Goal: Task Accomplishment & Management: Use online tool/utility

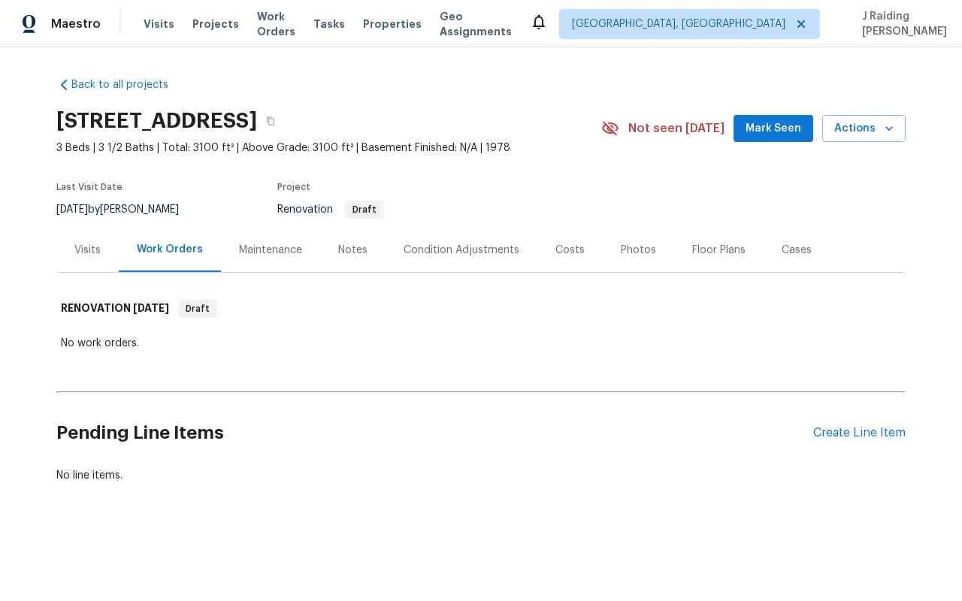
click at [104, 253] on div "Visits" at bounding box center [87, 250] width 62 height 44
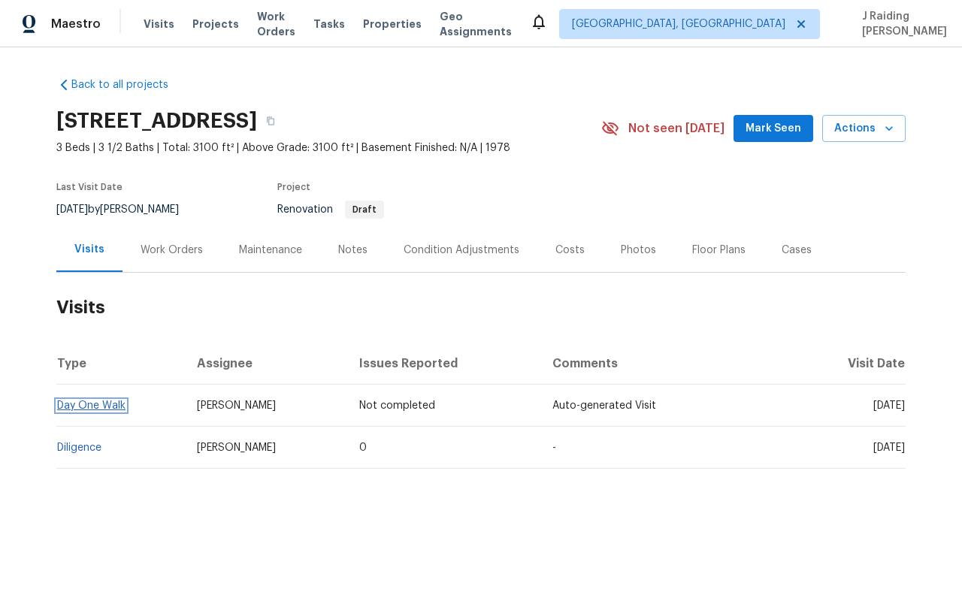
click at [110, 405] on link "Day One Walk" at bounding box center [91, 406] width 68 height 11
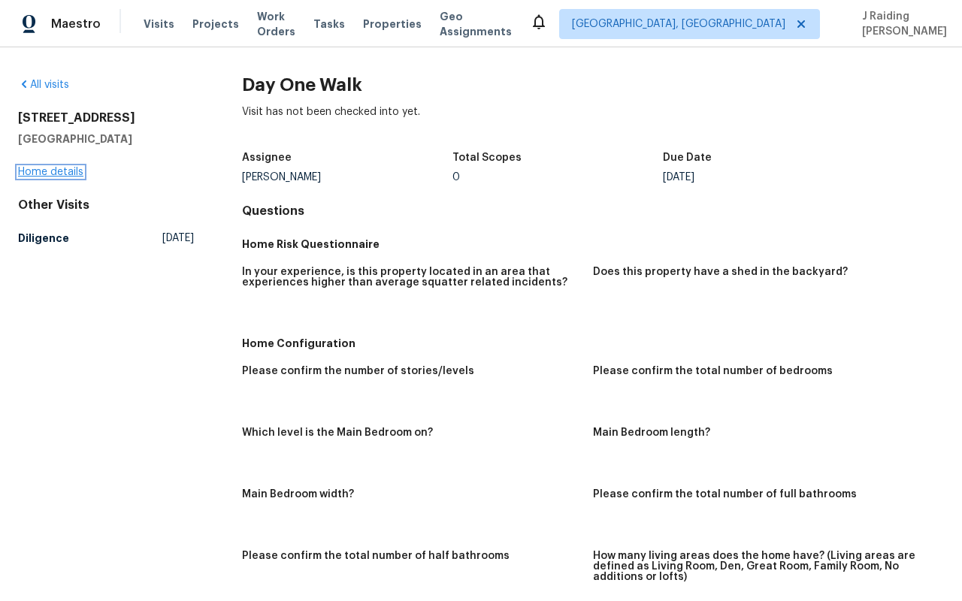
click at [70, 171] on link "Home details" at bounding box center [50, 172] width 65 height 11
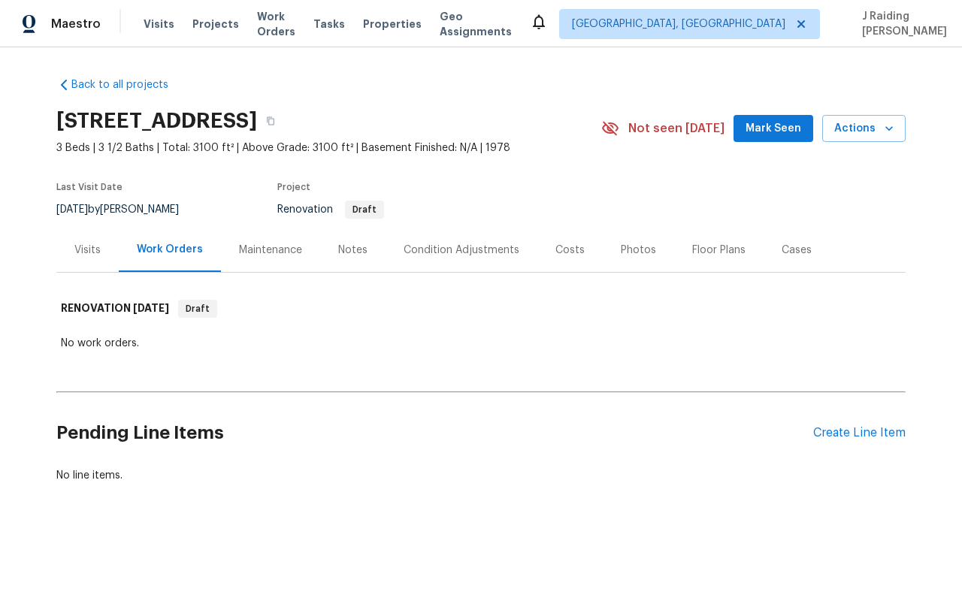
click at [87, 248] on div "Visits" at bounding box center [87, 250] width 26 height 15
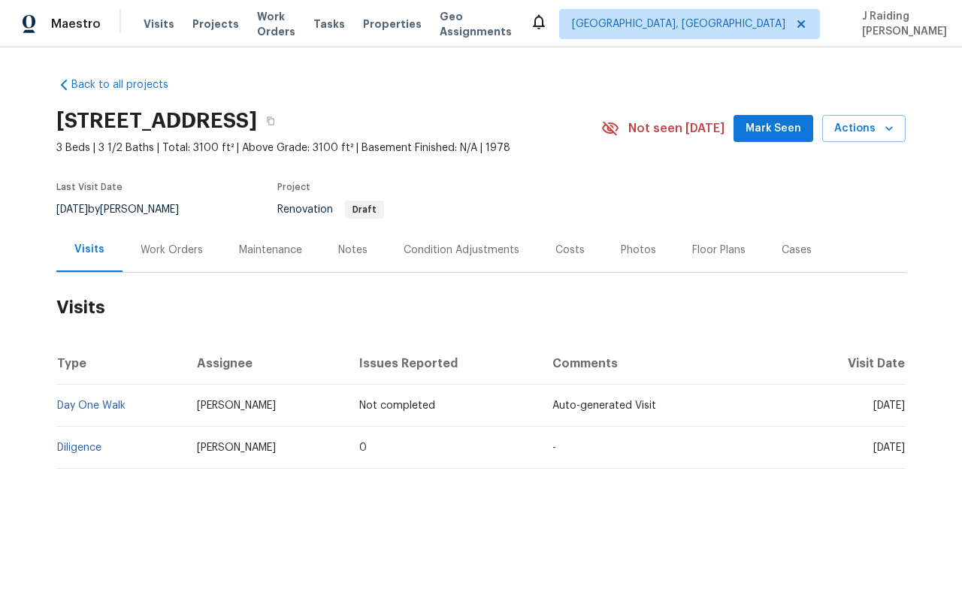
click at [631, 253] on div "Photos" at bounding box center [638, 250] width 35 height 15
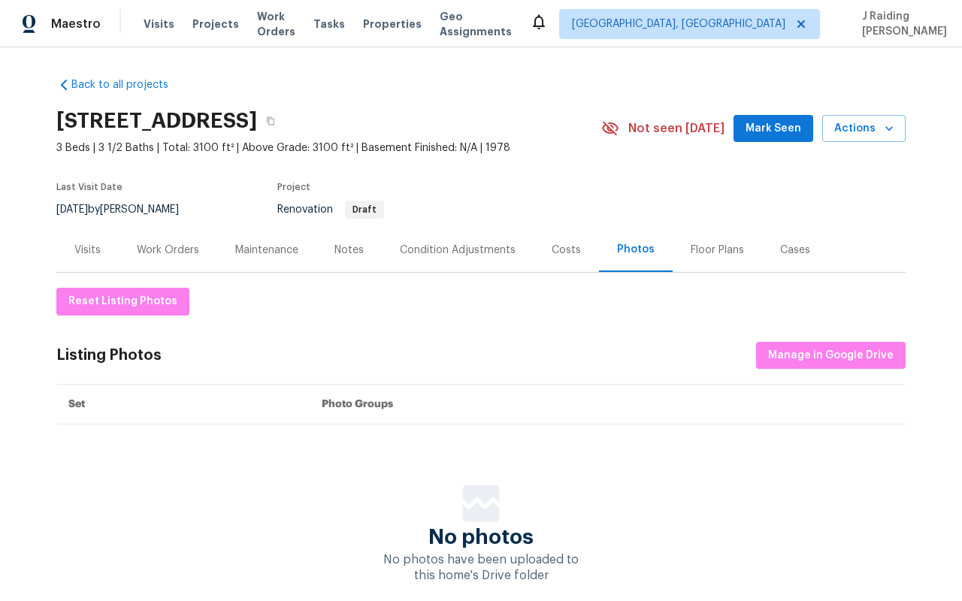
click at [96, 237] on div "Visits" at bounding box center [87, 250] width 62 height 44
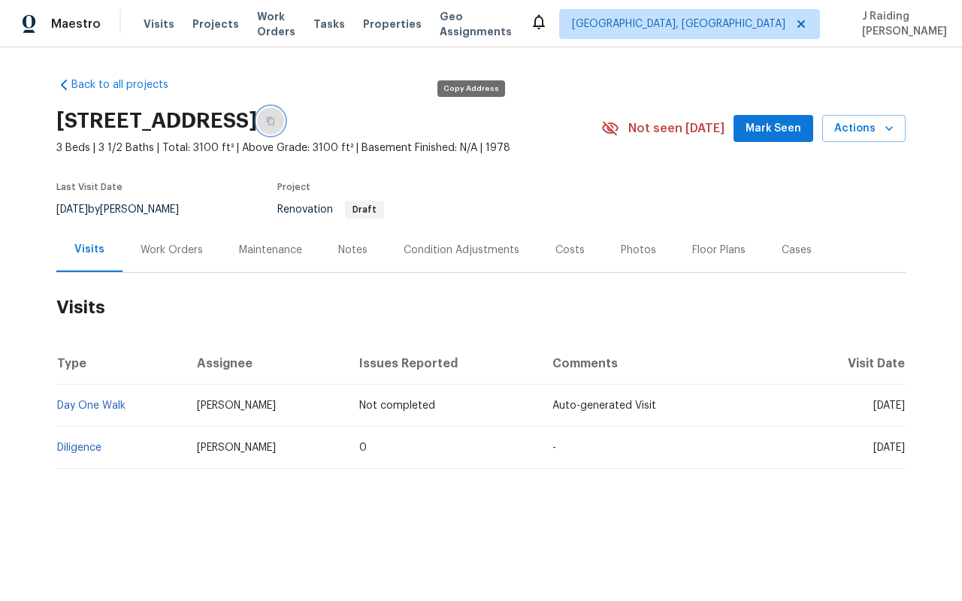
click at [284, 126] on button "button" at bounding box center [270, 120] width 27 height 27
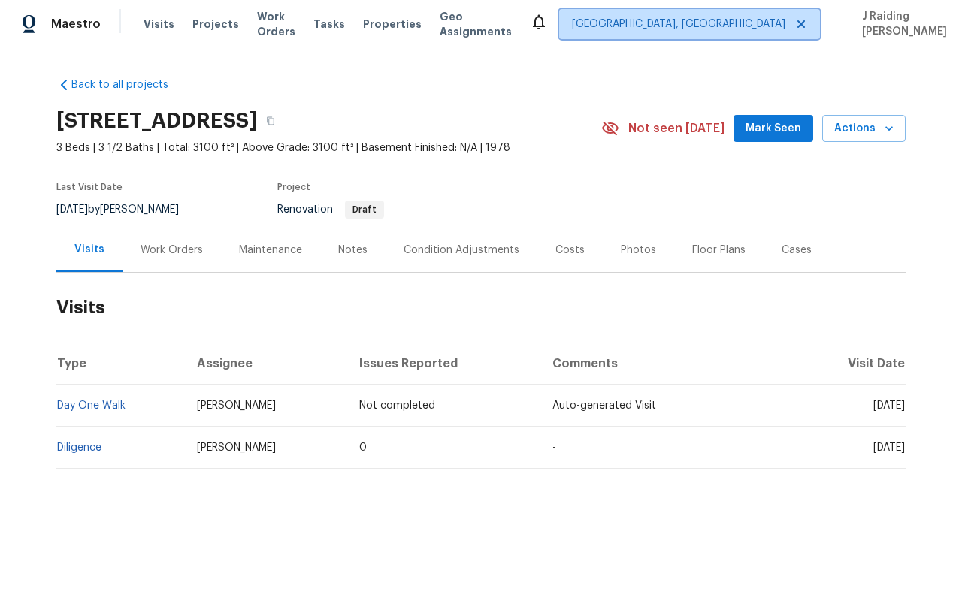
click at [801, 25] on icon at bounding box center [801, 24] width 8 height 8
click at [780, 26] on span "Albuquerque, NM" at bounding box center [678, 24] width 213 height 15
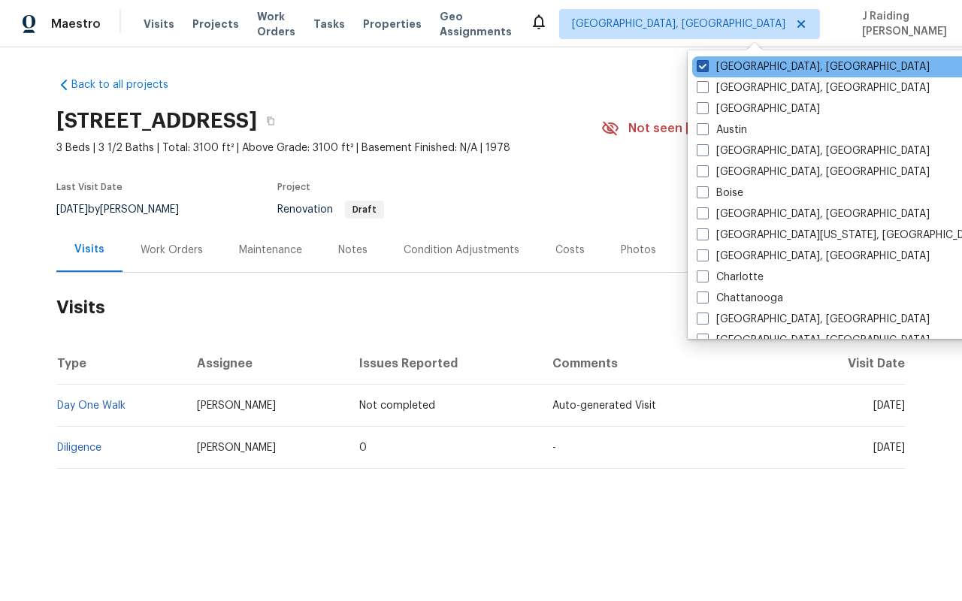
click at [761, 68] on label "Albuquerque, NM" at bounding box center [813, 66] width 233 height 15
click at [706, 68] on input "Albuquerque, NM" at bounding box center [702, 64] width 10 height 10
checkbox input "true"
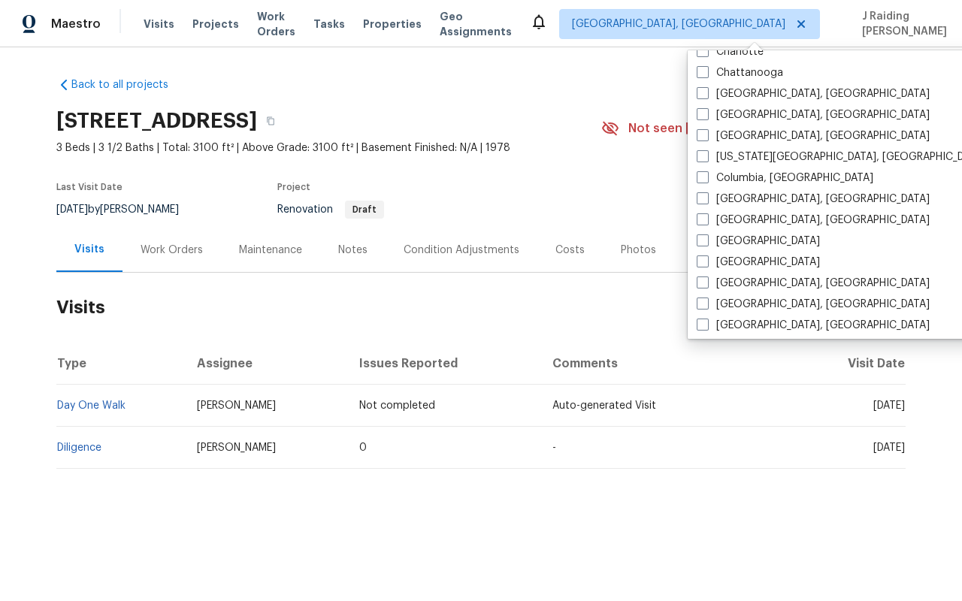
scroll to position [225, 0]
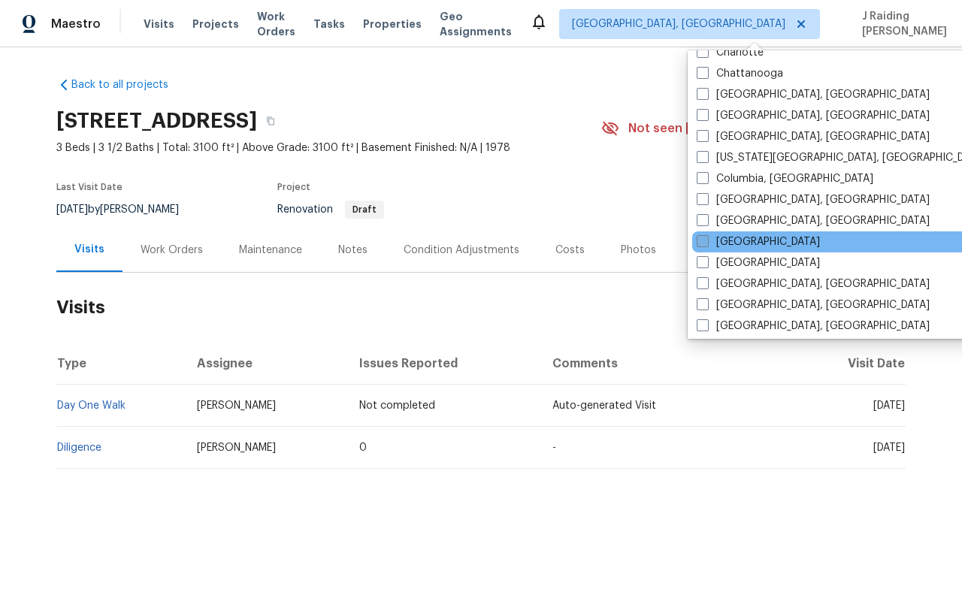
click at [734, 237] on label "Dallas" at bounding box center [758, 241] width 123 height 15
click at [706, 237] on input "Dallas" at bounding box center [702, 239] width 10 height 10
checkbox input "true"
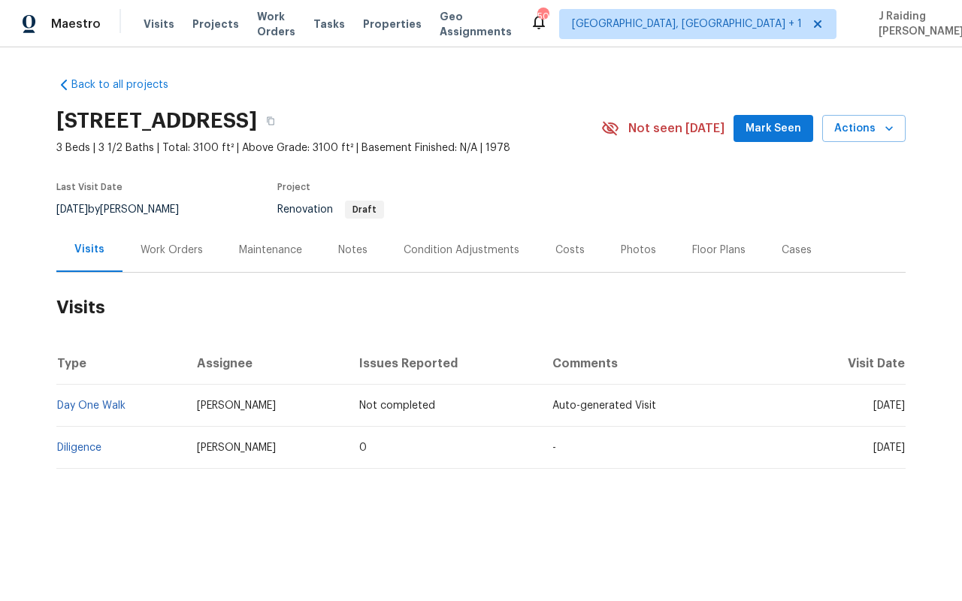
click at [897, 235] on div "Visits Work Orders Maintenance Notes Condition Adjustments Costs Photos Floor P…" at bounding box center [480, 250] width 849 height 45
click at [157, 15] on div "Visits Projects Work Orders Tasks Properties Geo Assignments" at bounding box center [337, 24] width 386 height 30
click at [156, 26] on span "Visits" at bounding box center [159, 24] width 31 height 15
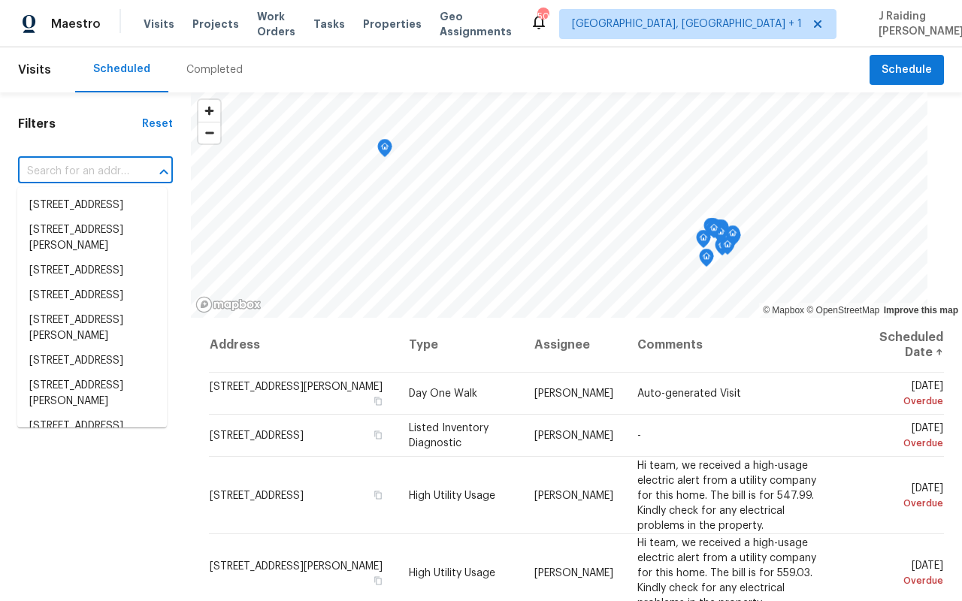
click at [73, 174] on input "text" at bounding box center [74, 171] width 113 height 23
paste input "4309 Elmwood Ct, Granbury, TX 76049"
type input "4309 Elmwood Ct, Granbury, TX 76049"
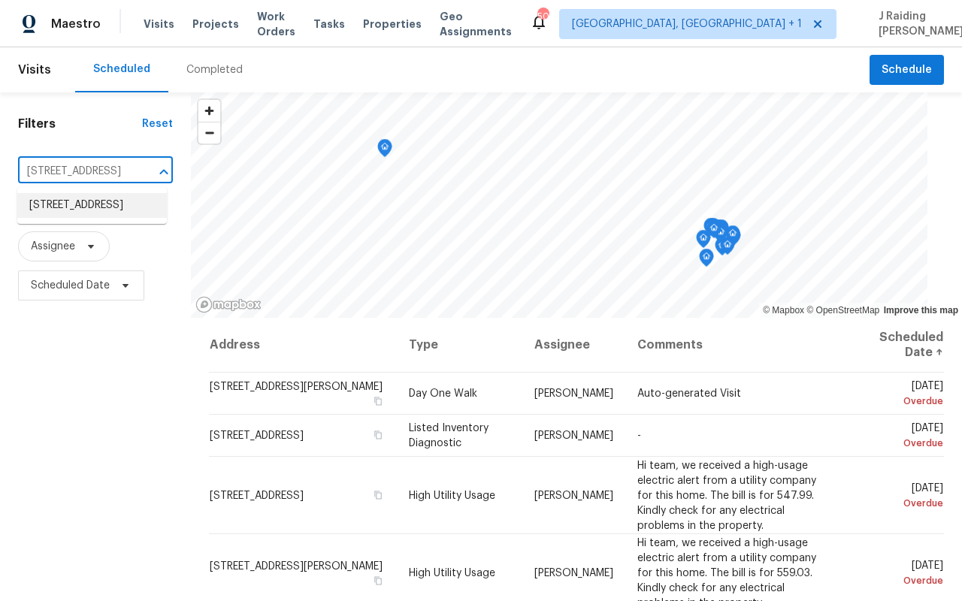
click at [83, 210] on li "4309 Elmwood Ct, Granbury, TX 76049" at bounding box center [92, 205] width 150 height 25
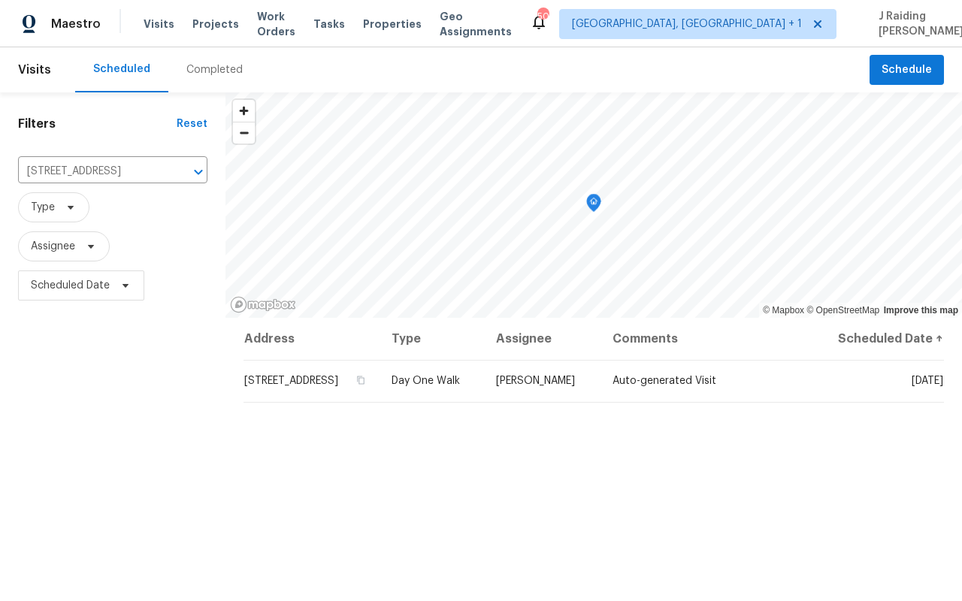
click at [884, 86] on header "Visits Scheduled Completed Schedule" at bounding box center [481, 69] width 962 height 45
click at [883, 68] on button "Schedule" at bounding box center [906, 70] width 74 height 31
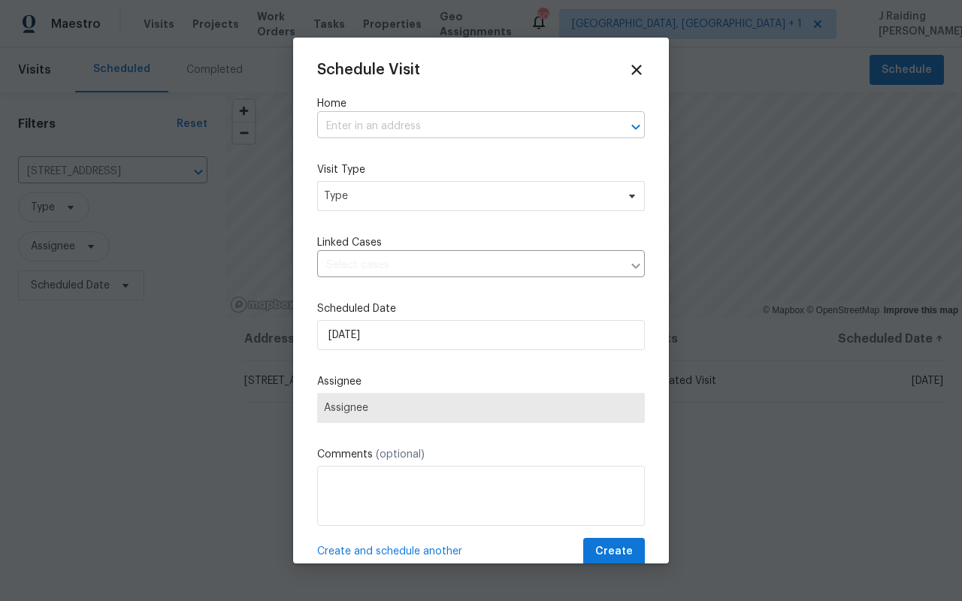
click at [467, 126] on input "text" at bounding box center [460, 126] width 286 height 23
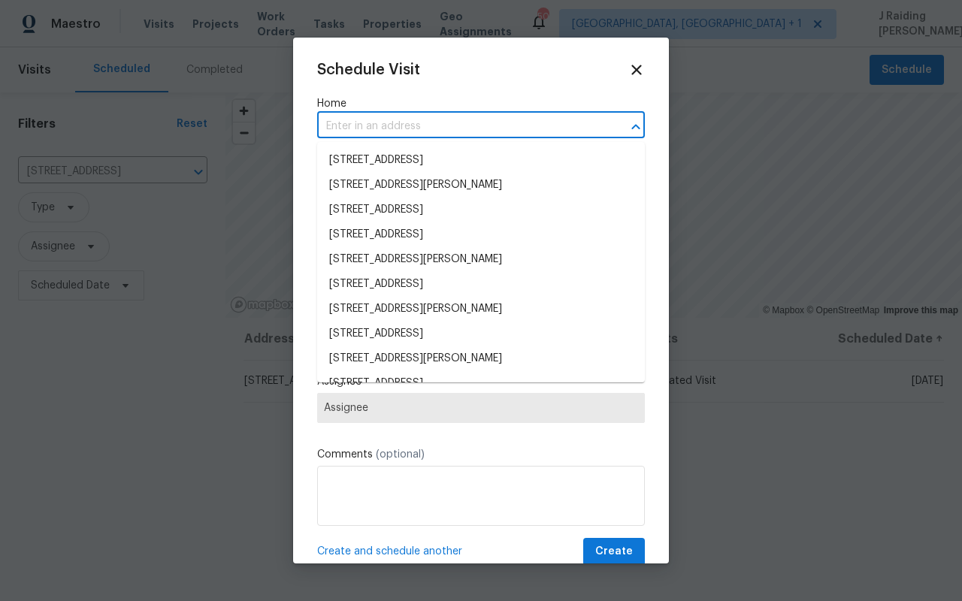
paste input "4309 Elmwood Ct, Granbury, TX 76049"
type input "4309 Elmwood Ct, Granbury, TX 76049"
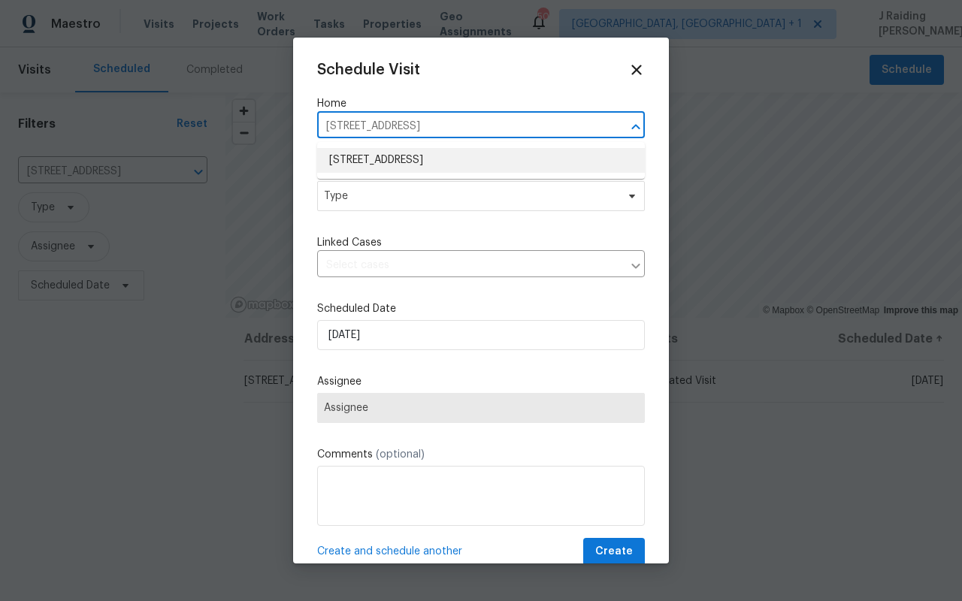
click at [479, 160] on li "4309 Elmwood Ct, Granbury, TX 76049" at bounding box center [481, 160] width 328 height 25
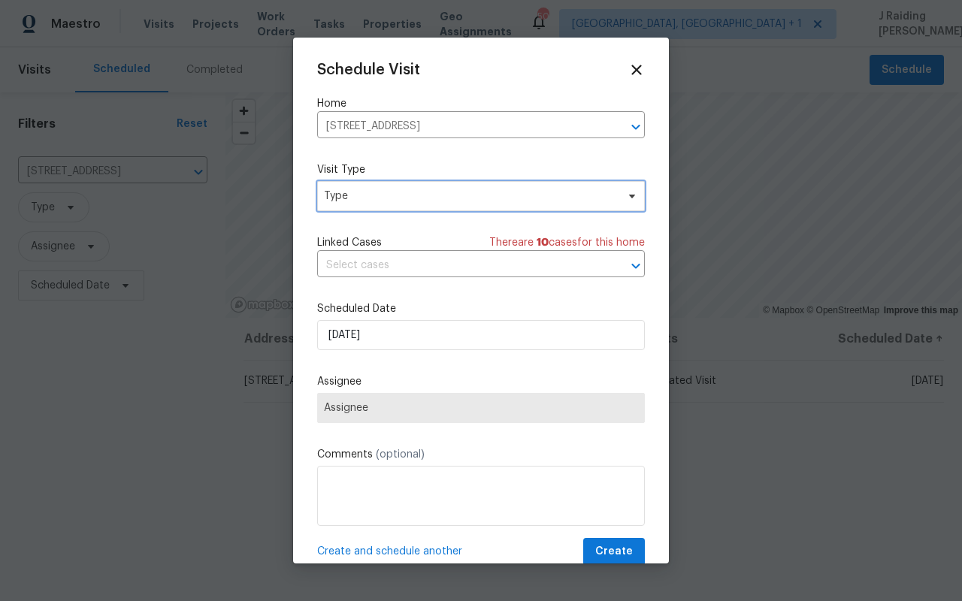
click at [441, 201] on span "Type" at bounding box center [470, 196] width 292 height 15
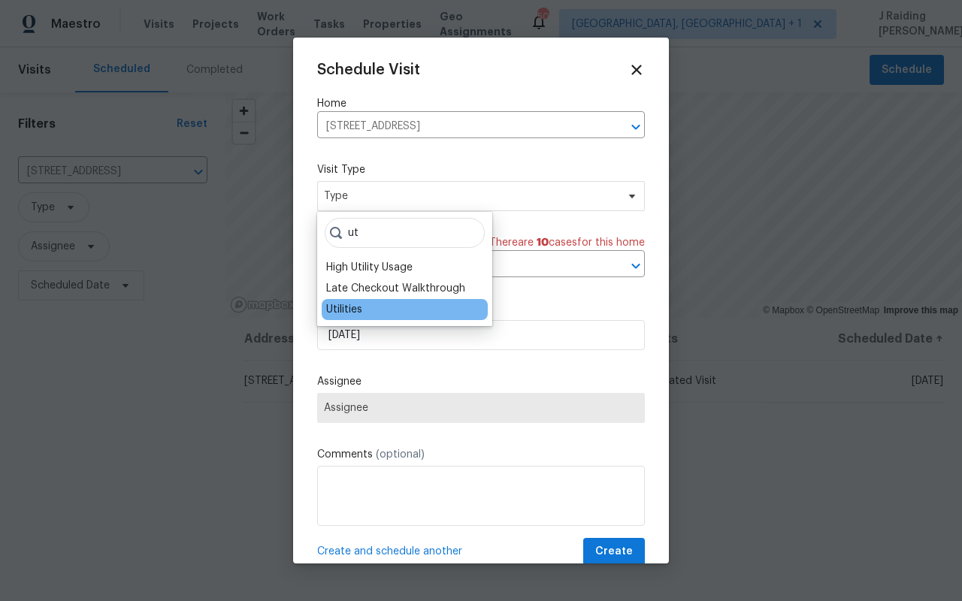
type input "ut"
click at [431, 307] on div "Utilities" at bounding box center [405, 309] width 166 height 21
click at [369, 307] on div "Utilities" at bounding box center [405, 309] width 166 height 21
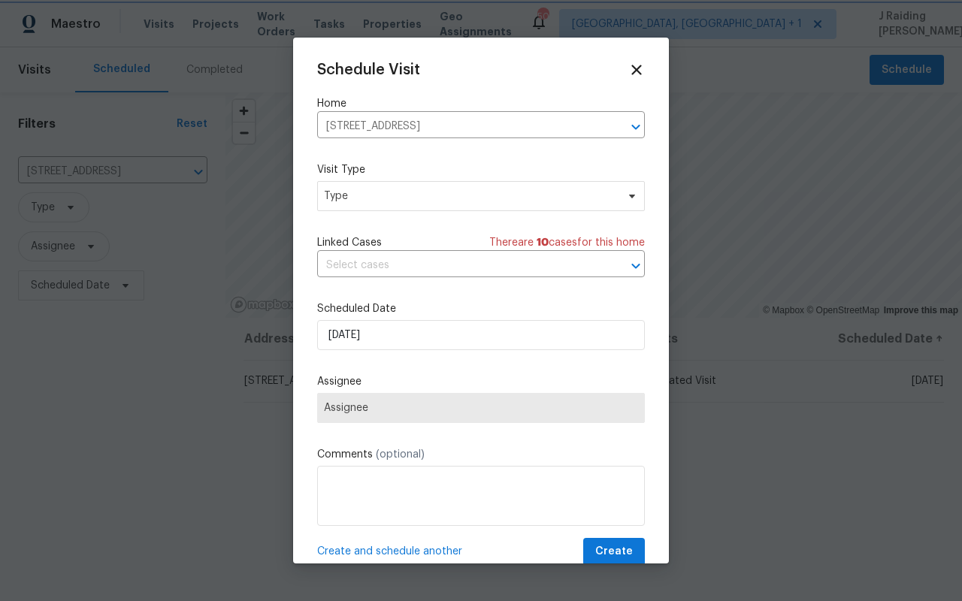
click at [552, 229] on div "Schedule Visit Home 4309 Elmwood Ct, Granbury, TX 76049 ​ Visit Type Type Linke…" at bounding box center [481, 314] width 328 height 504
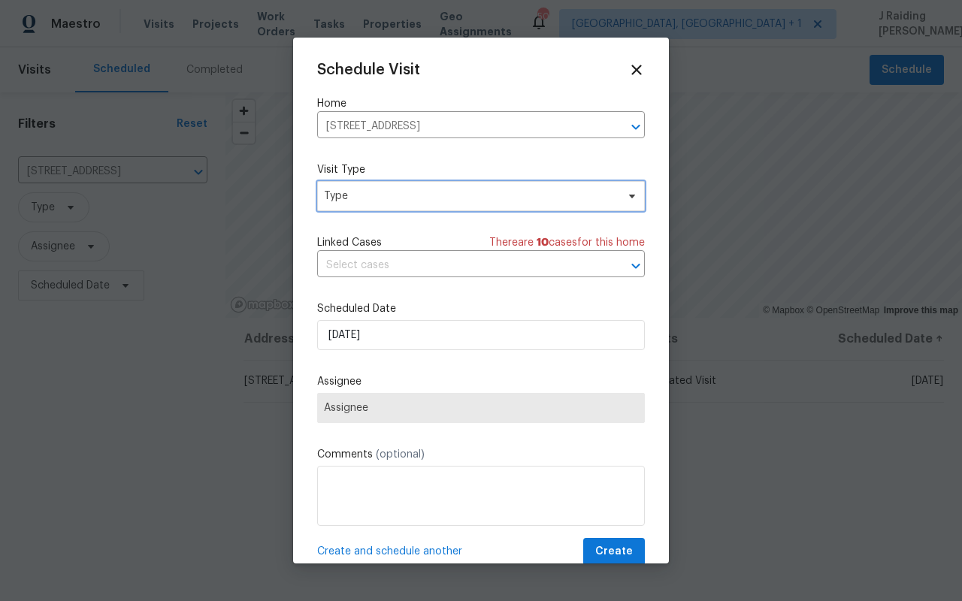
click at [470, 190] on span "Type" at bounding box center [470, 196] width 292 height 15
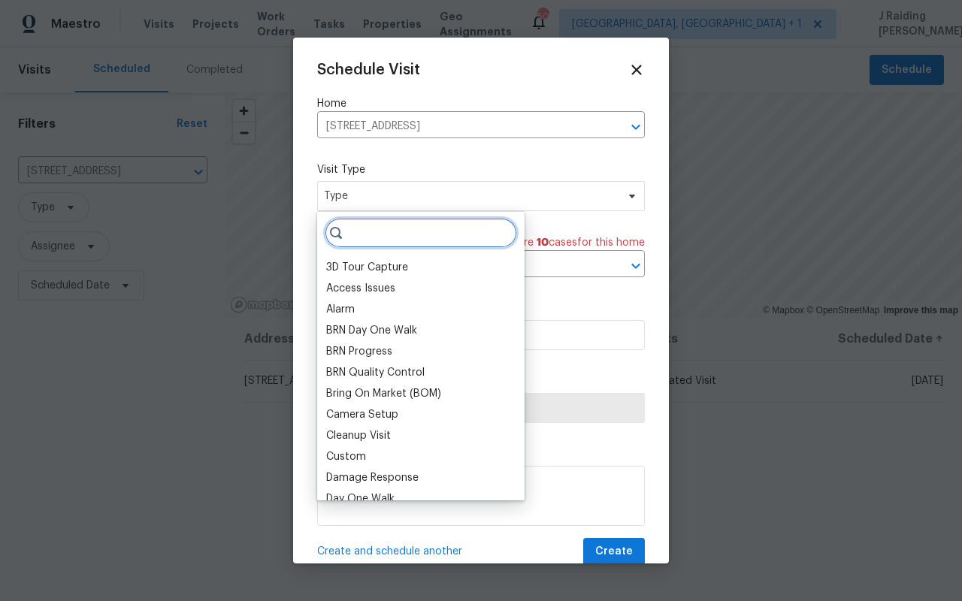
click at [462, 240] on input "search" at bounding box center [421, 233] width 192 height 30
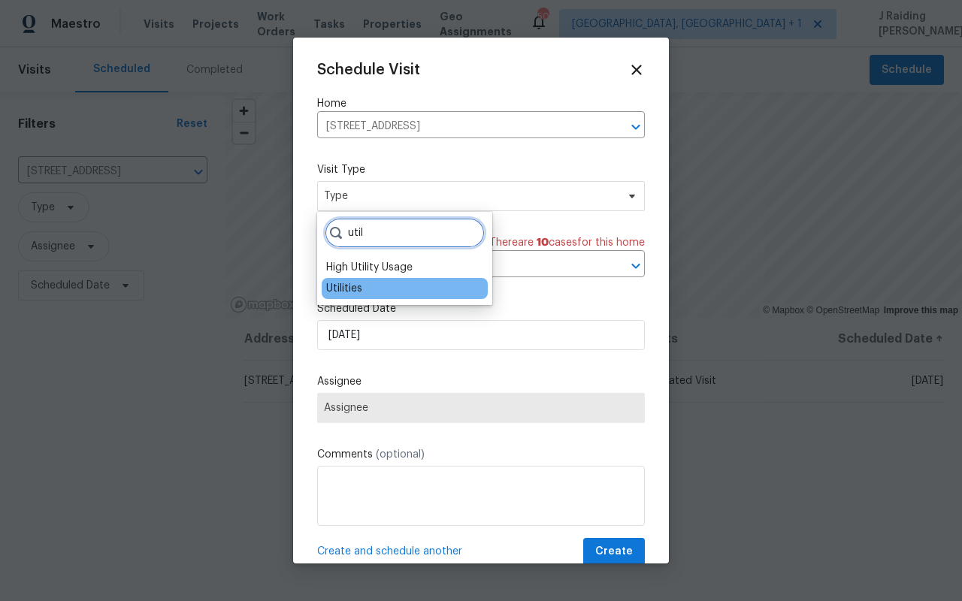
type input "util"
click at [442, 281] on div "Utilities" at bounding box center [405, 288] width 166 height 21
click at [405, 286] on div "Utilities" at bounding box center [405, 288] width 166 height 21
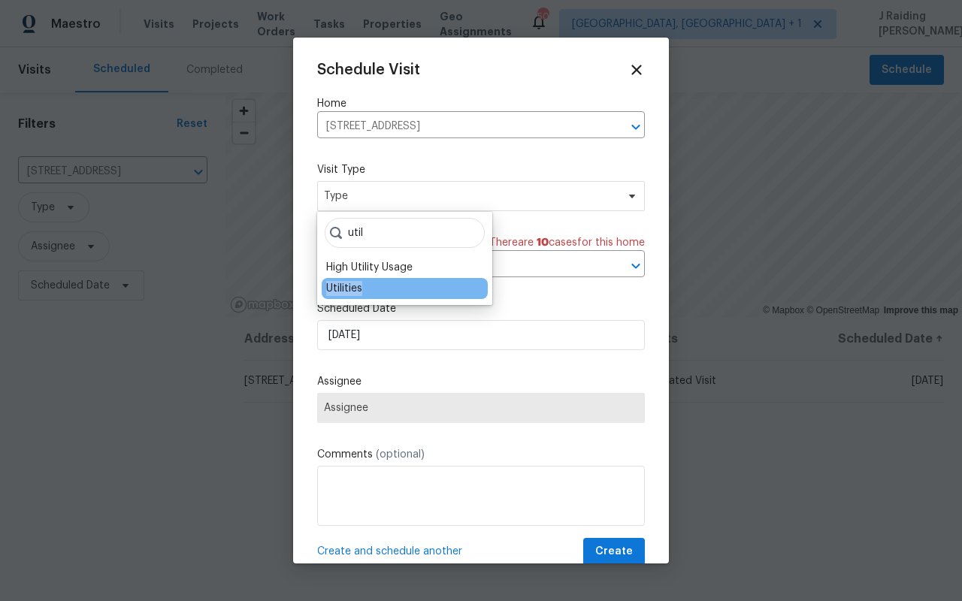
click at [405, 286] on div "Utilities" at bounding box center [405, 288] width 166 height 21
click at [404, 286] on div "Utilities" at bounding box center [405, 288] width 166 height 21
click at [372, 286] on div "Utilities" at bounding box center [405, 288] width 166 height 21
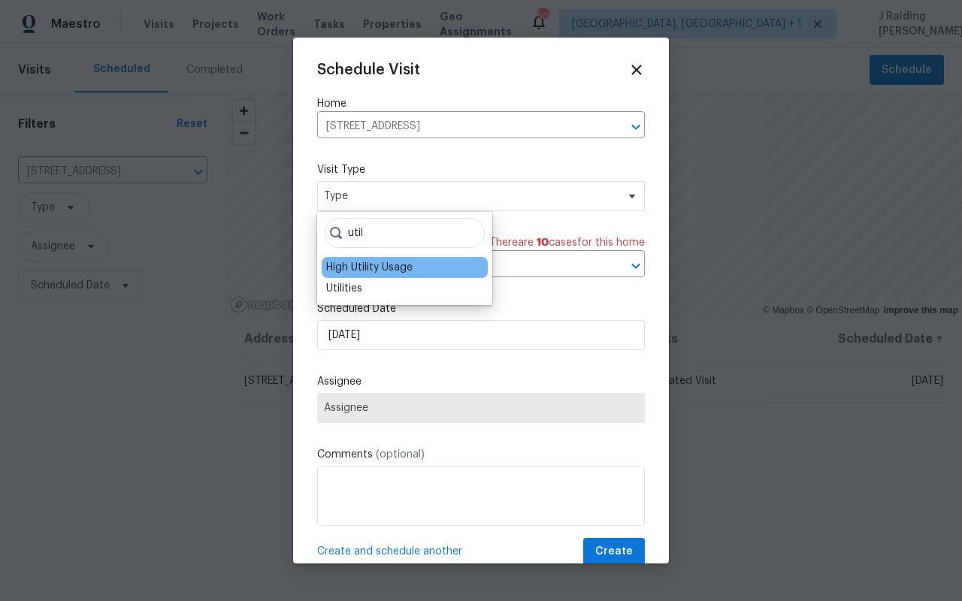
click at [372, 266] on div "High Utility Usage" at bounding box center [369, 267] width 86 height 15
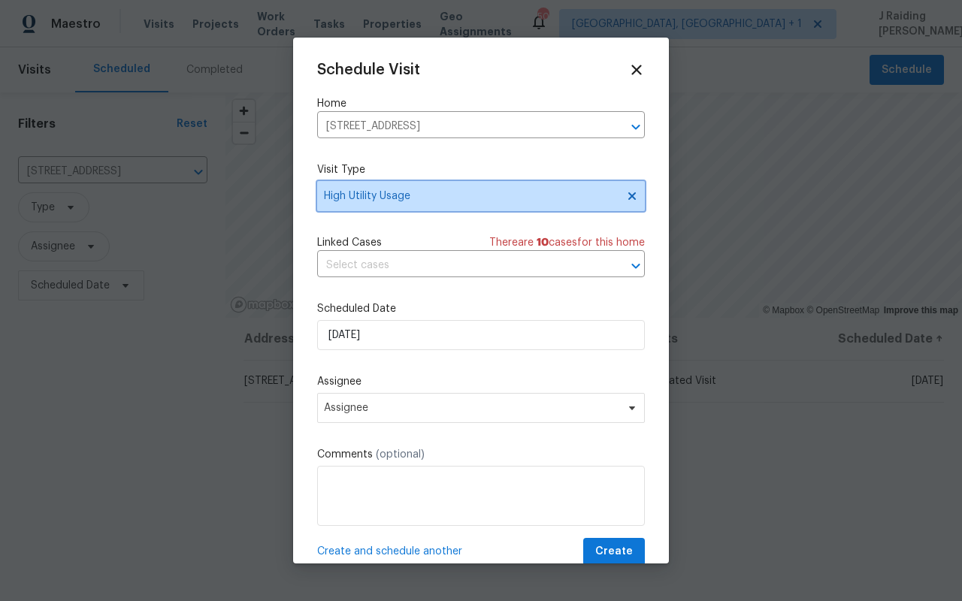
click at [402, 200] on span "High Utility Usage" at bounding box center [470, 196] width 292 height 15
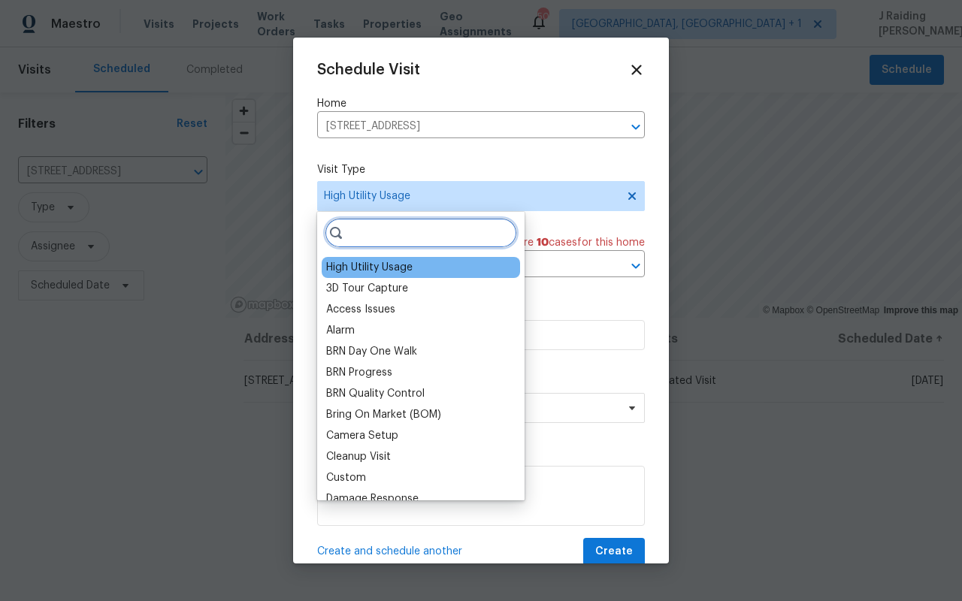
click at [395, 235] on input "search" at bounding box center [421, 233] width 192 height 30
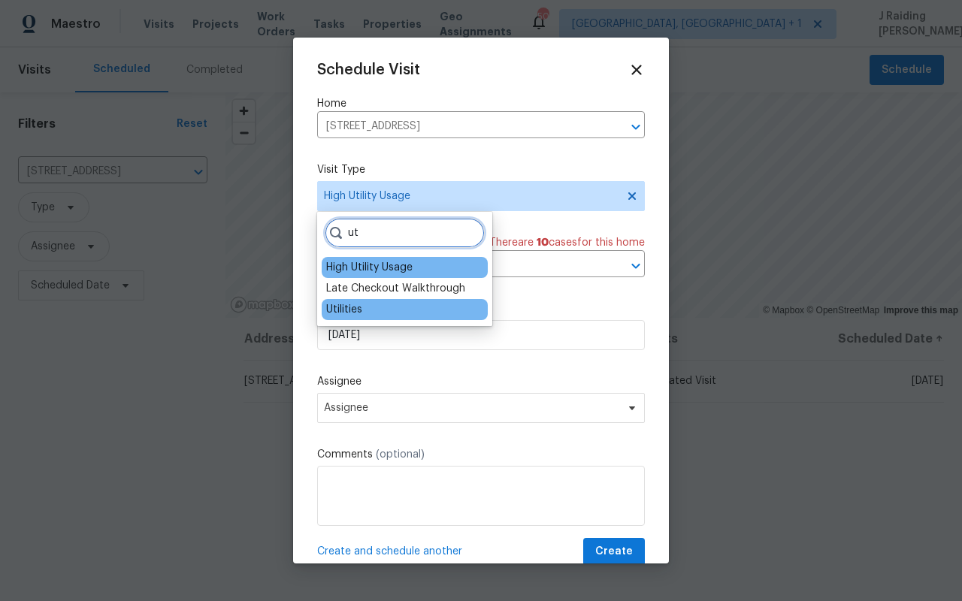
type input "ut"
click at [407, 309] on div "Utilities" at bounding box center [405, 309] width 166 height 21
click at [378, 310] on div "Utilities" at bounding box center [405, 309] width 166 height 21
click at [343, 311] on div "Utilities" at bounding box center [344, 309] width 36 height 15
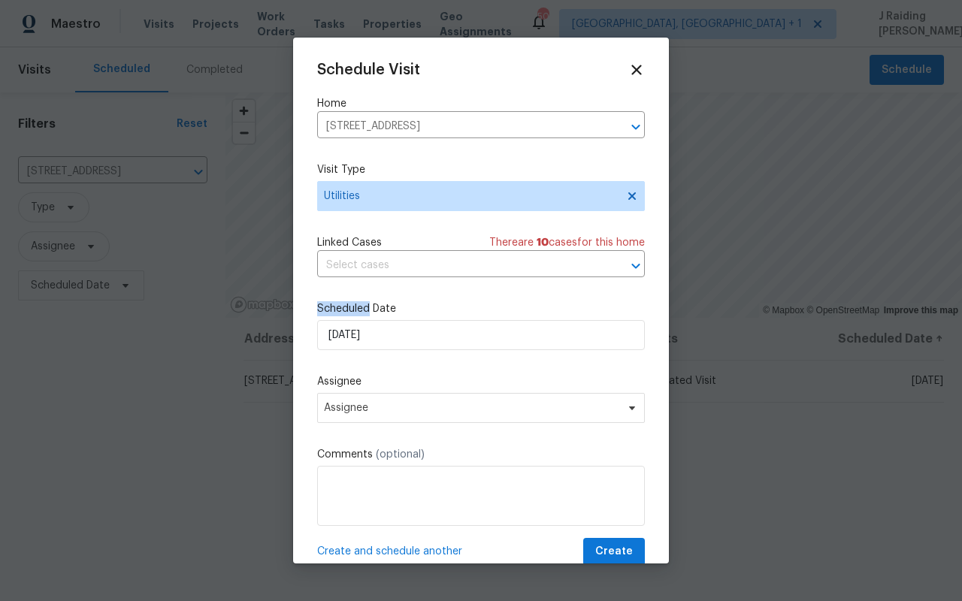
click at [343, 311] on label "Scheduled Date" at bounding box center [481, 308] width 328 height 15
click at [412, 295] on div "Schedule Visit Home 4309 Elmwood Ct, Granbury, TX 76049 ​ Visit Type Utilities …" at bounding box center [481, 314] width 328 height 504
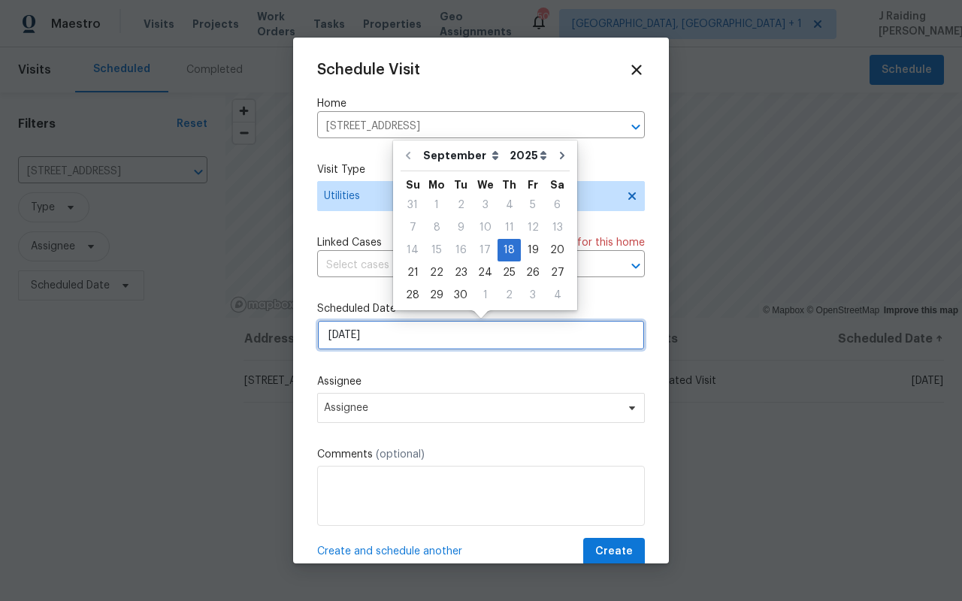
click at [416, 340] on input "18/09/2025" at bounding box center [481, 335] width 328 height 30
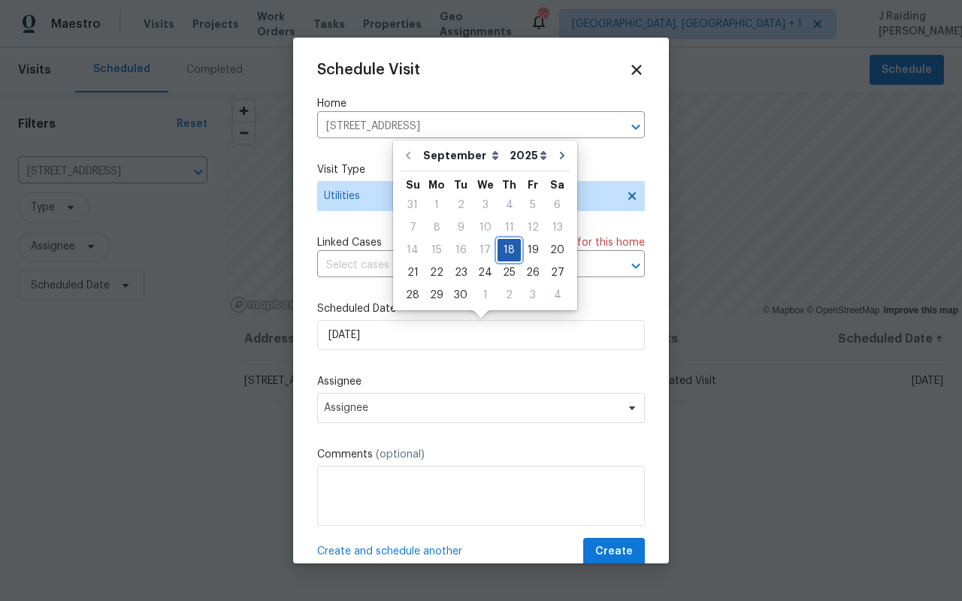
click at [508, 250] on div "18" at bounding box center [508, 250] width 23 height 21
click at [407, 388] on label "Assignee" at bounding box center [481, 381] width 328 height 15
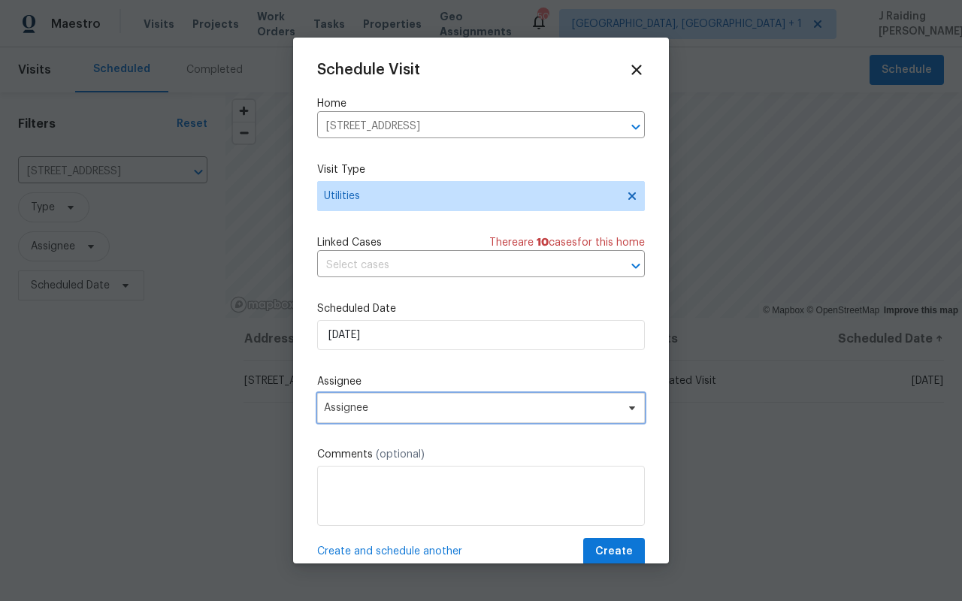
click at [408, 397] on span "Assignee" at bounding box center [481, 408] width 328 height 30
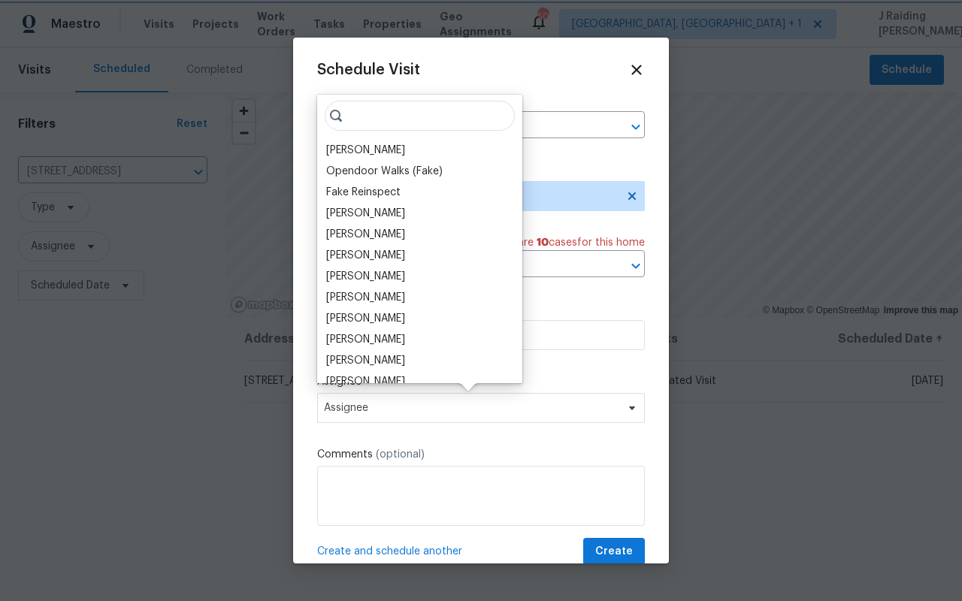
click at [408, 397] on span "Assignee" at bounding box center [481, 408] width 328 height 30
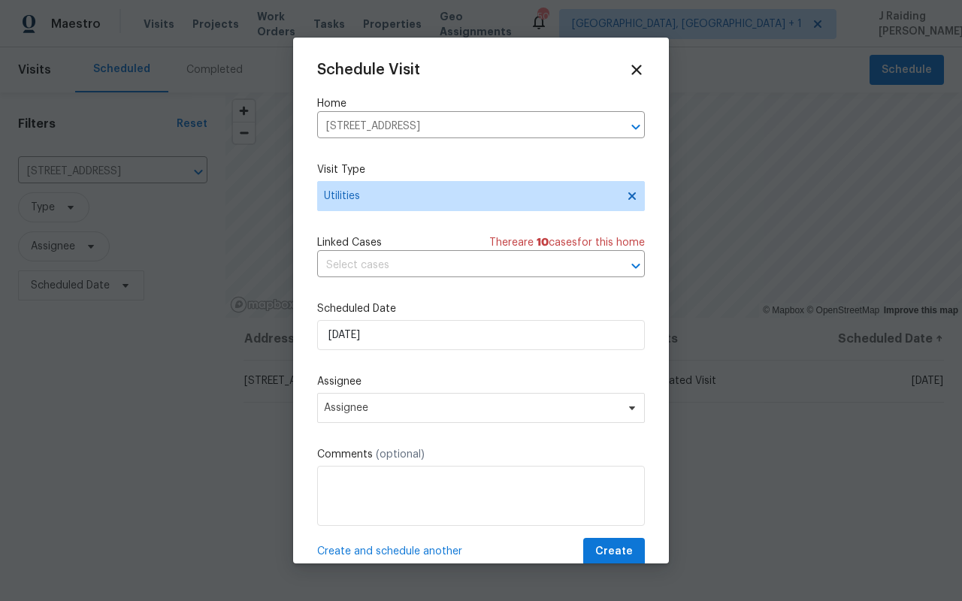
click at [399, 392] on div "Assignee Assignee" at bounding box center [481, 398] width 328 height 49
click at [401, 402] on span "Assignee" at bounding box center [481, 408] width 328 height 30
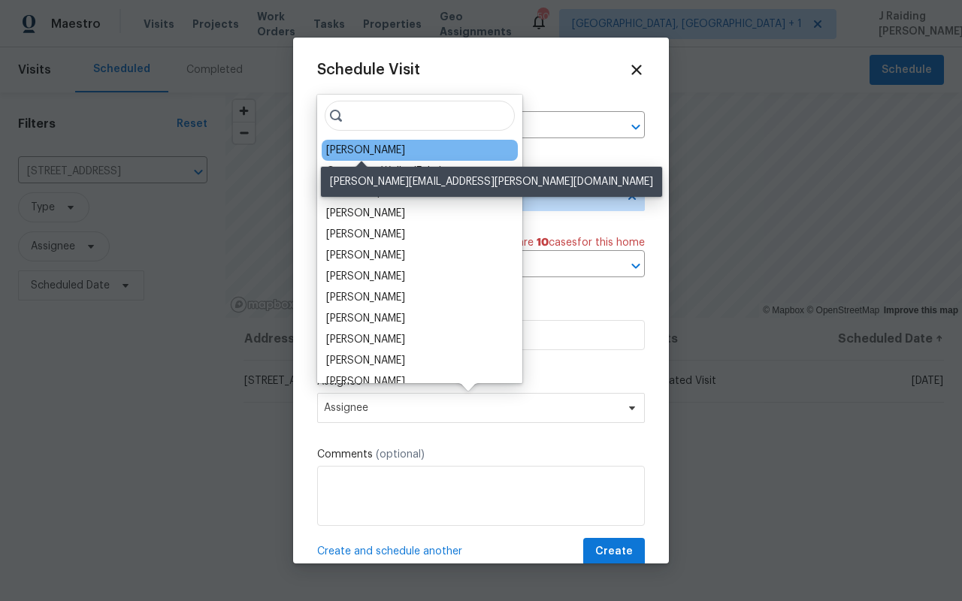
click at [348, 147] on div "Jason Fletcher" at bounding box center [365, 150] width 79 height 15
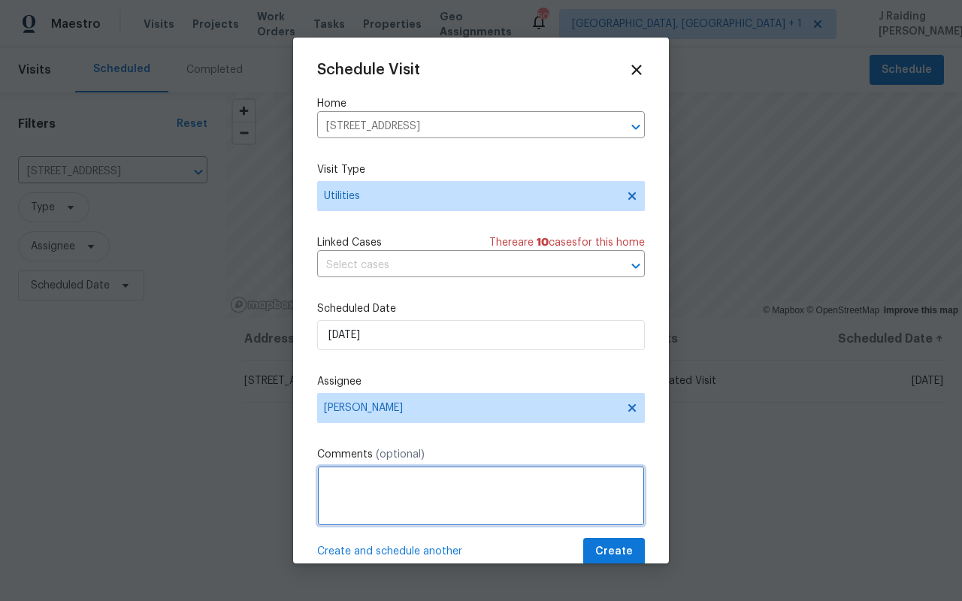
click at [361, 488] on textarea at bounding box center [481, 496] width 328 height 60
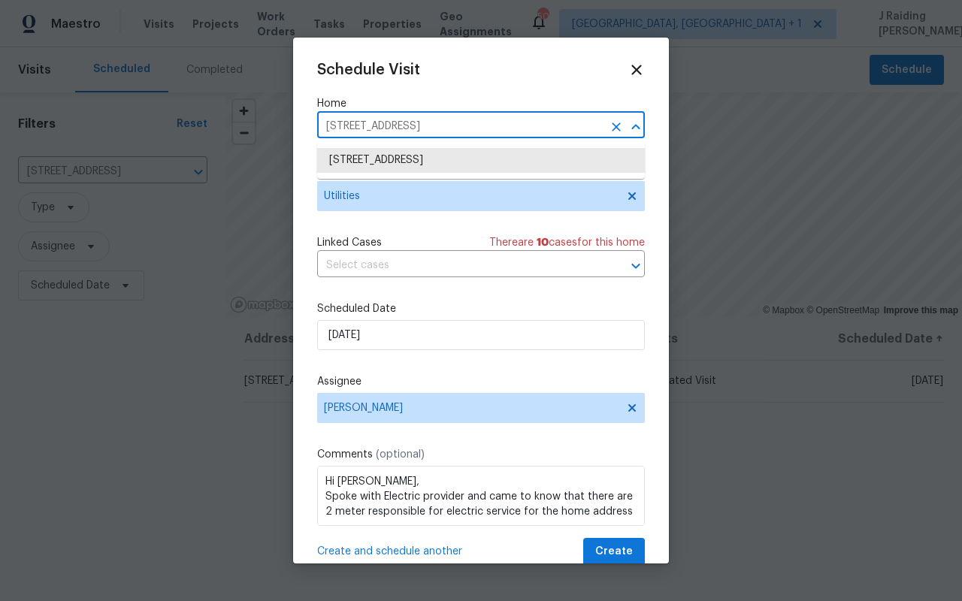
drag, startPoint x: 543, startPoint y: 126, endPoint x: 274, endPoint y: 125, distance: 268.3
click at [274, 125] on div "Schedule Visit Home 4309 Elmwood Ct, Granbury, TX 76049 ​ Visit Type Utilities …" at bounding box center [481, 300] width 962 height 601
click at [621, 511] on textarea "Hi Jason, Spoke with Electric provider and came to know that there are 2 meter …" at bounding box center [481, 496] width 328 height 60
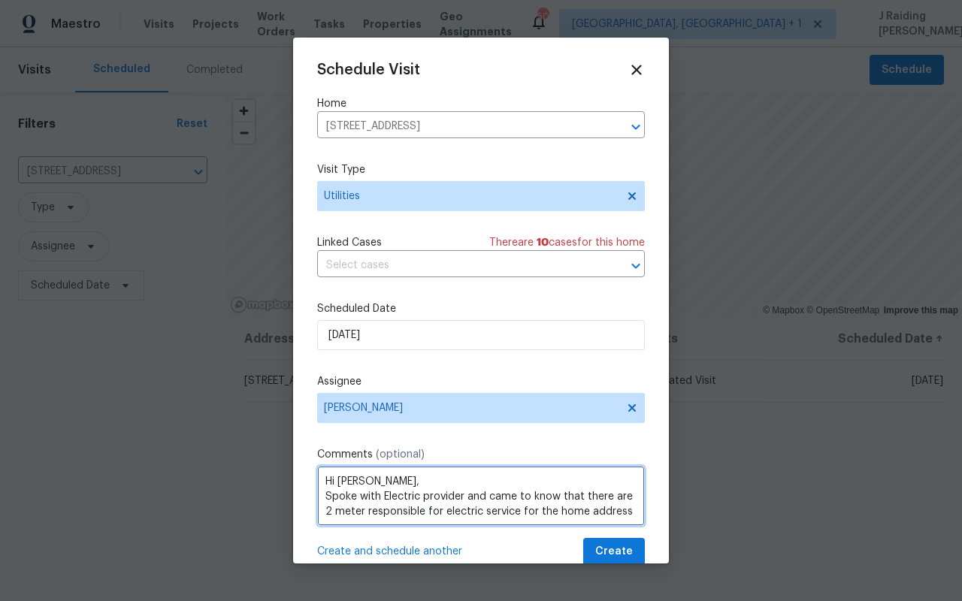
paste textarea "4309 Elmwood Ct, Granbury, TX 76049"
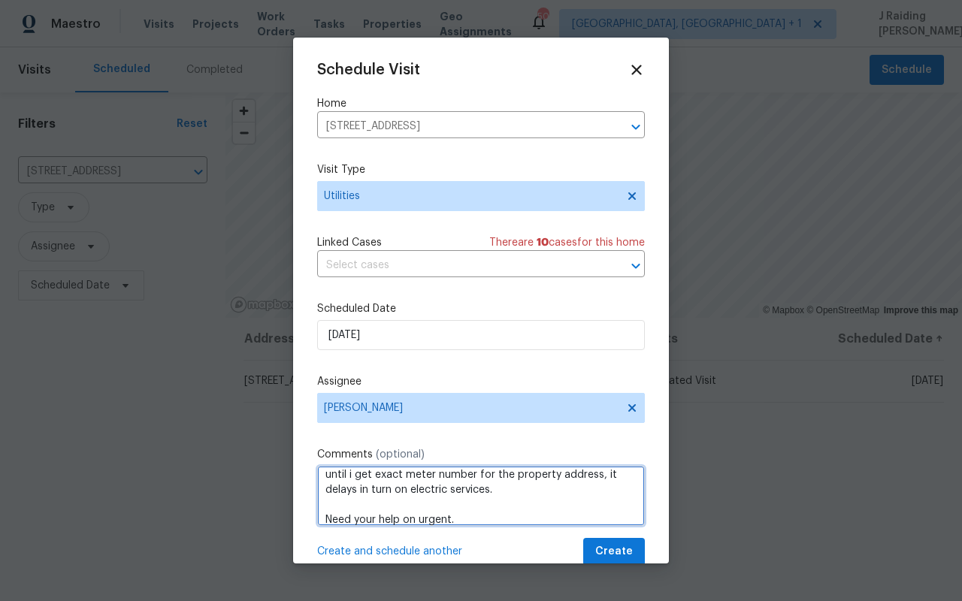
type textarea "Hi Jason, Spoke with Electric provider and came to know that there are 2 meter …"
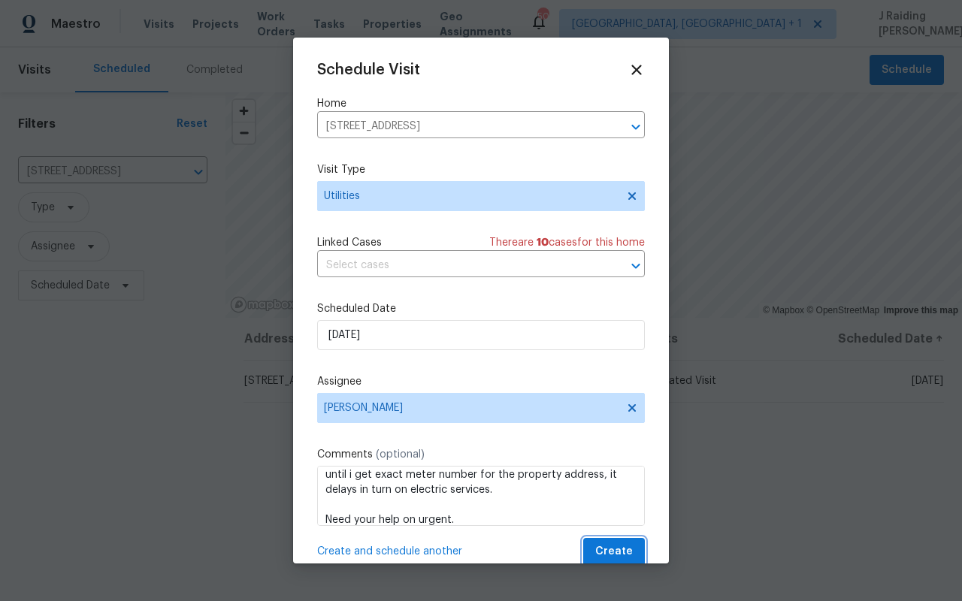
click at [599, 543] on span "Create" at bounding box center [614, 552] width 38 height 19
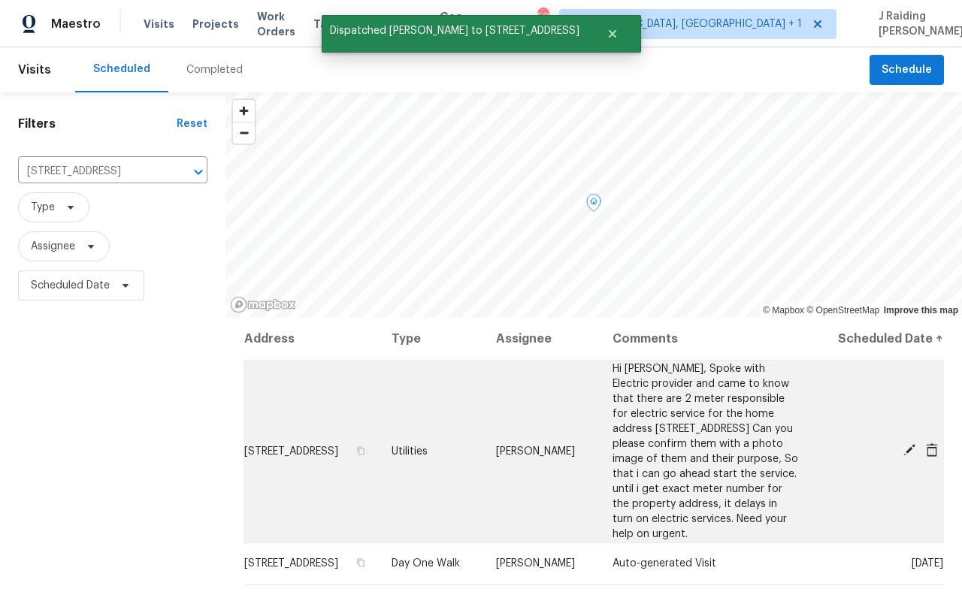
click at [440, 413] on td "Utilities" at bounding box center [432, 451] width 104 height 183
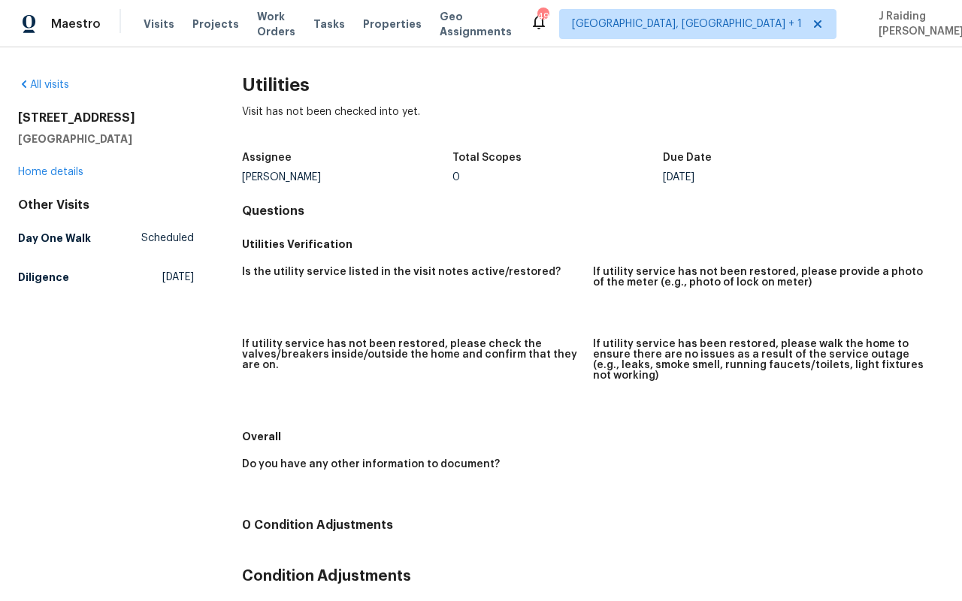
scroll to position [213, 0]
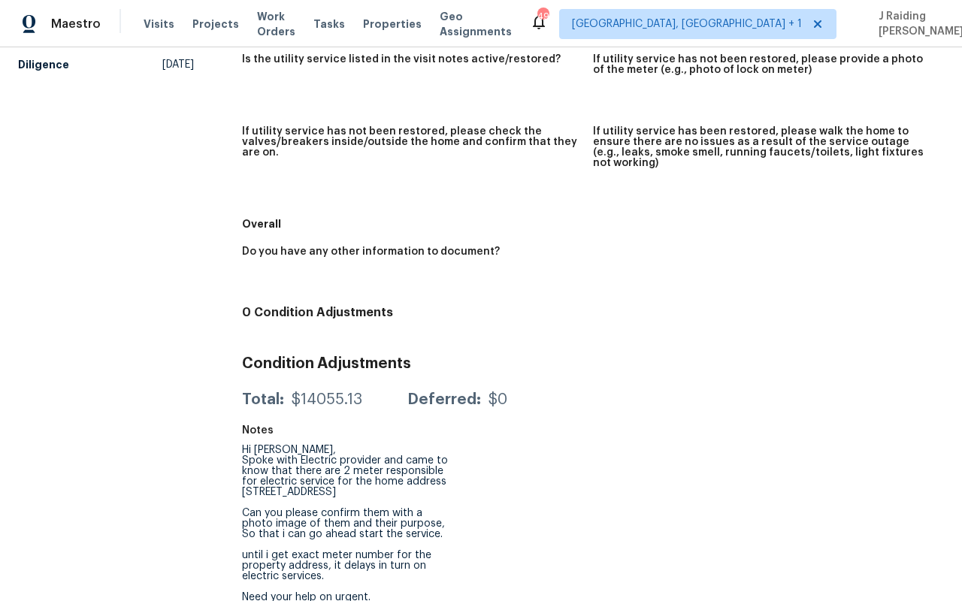
click at [434, 482] on div "Hi Jason, Spoke with Electric provider and came to know that there are 2 meter …" at bounding box center [347, 524] width 210 height 158
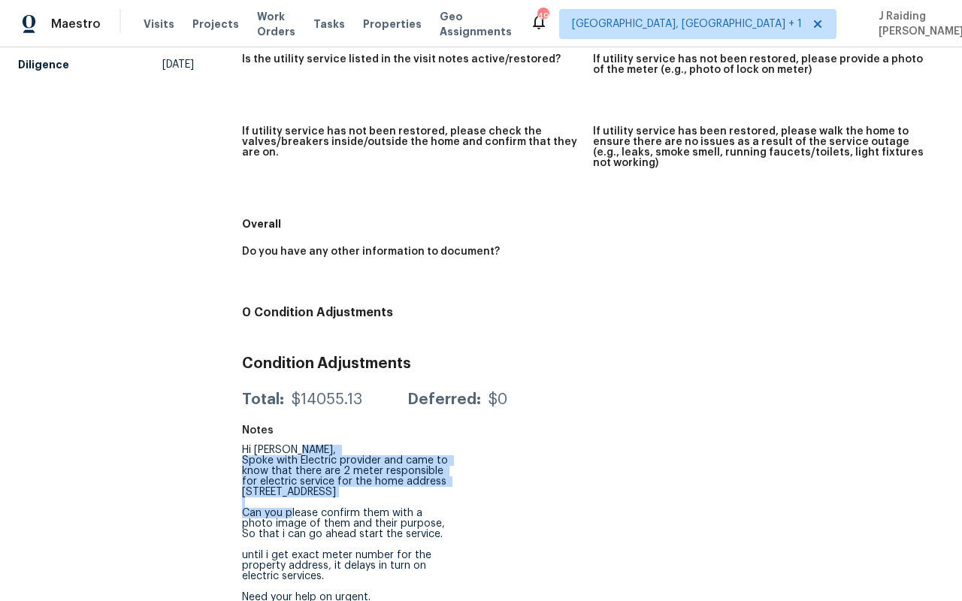
drag, startPoint x: 434, startPoint y: 482, endPoint x: 225, endPoint y: 451, distance: 212.0
click at [225, 451] on div "All visits 4309 Elmwood Ct Granbury, TX 76049 Home details Other Visits Day One…" at bounding box center [481, 238] width 926 height 747
copy div "Spoke with Electric provider and came to know that there are 2 meter responsibl…"
click at [484, 467] on div "Utilities Visit has not been checked into yet. Assignee Jason Fletcher Total Sc…" at bounding box center [593, 238] width 702 height 747
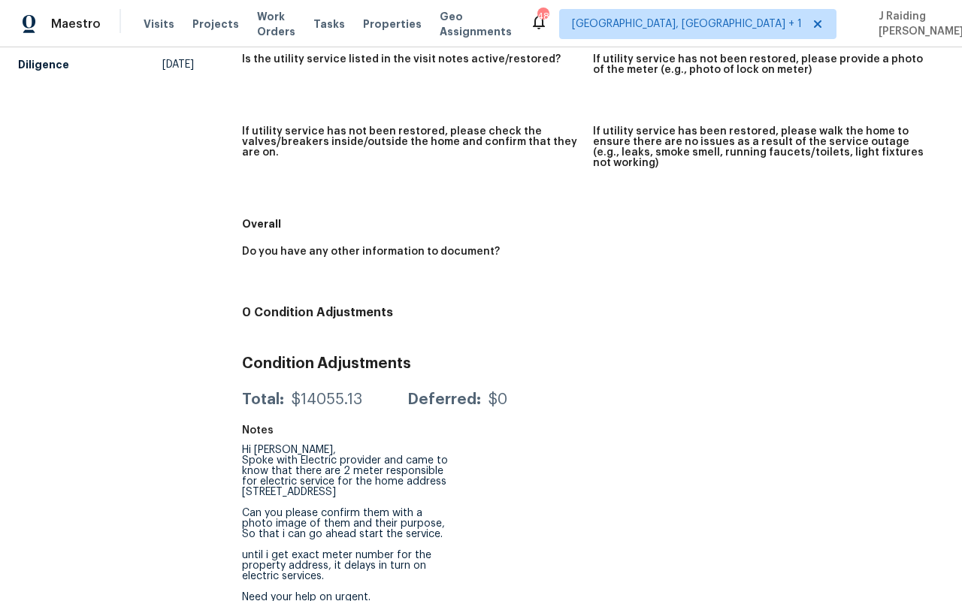
scroll to position [0, 0]
